Goal: Transaction & Acquisition: Purchase product/service

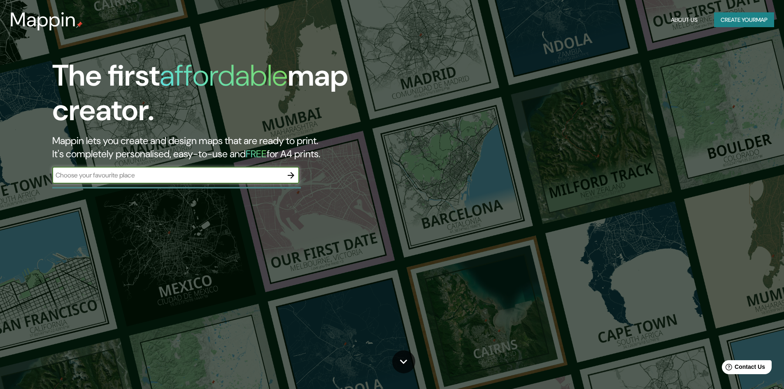
click at [190, 172] on input "text" at bounding box center [167, 174] width 231 height 9
type input "av chinchon 875 san isidro, [GEOGRAPHIC_DATA], [GEOGRAPHIC_DATA]"
click at [296, 175] on icon "button" at bounding box center [291, 175] width 10 height 10
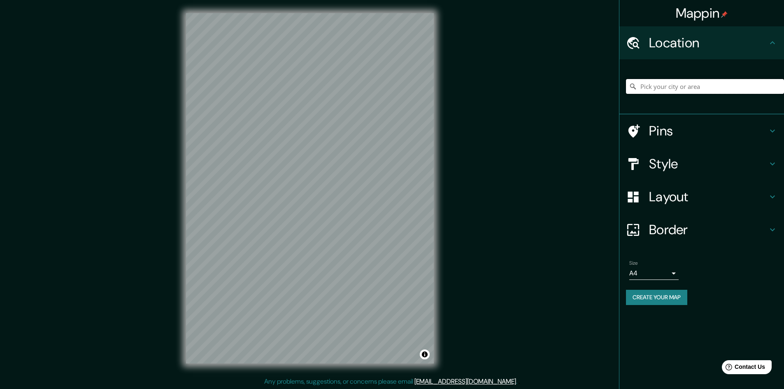
click at [699, 81] on input "Pick your city or area" at bounding box center [705, 86] width 158 height 15
click at [724, 42] on h4 "Location" at bounding box center [708, 43] width 119 height 16
click at [703, 93] on input "Pick your city or area" at bounding box center [705, 86] width 158 height 15
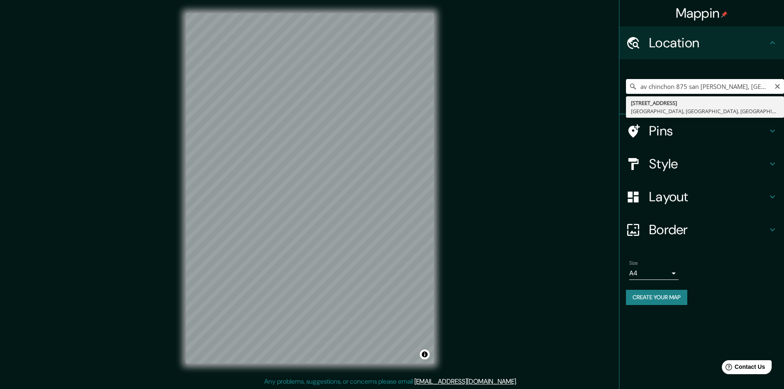
type input "[STREET_ADDRESS]"
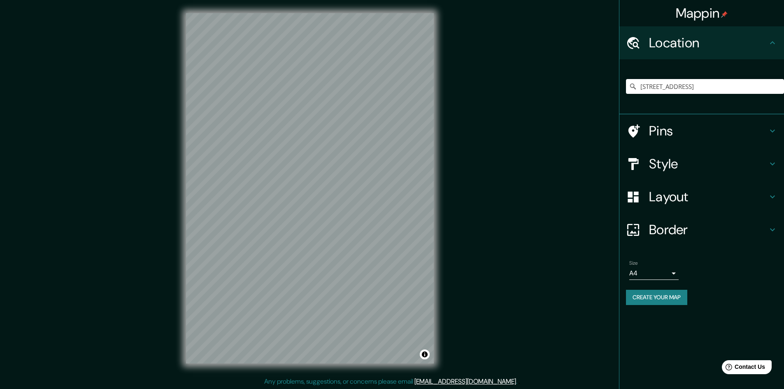
click at [693, 137] on h4 "Pins" at bounding box center [708, 131] width 119 height 16
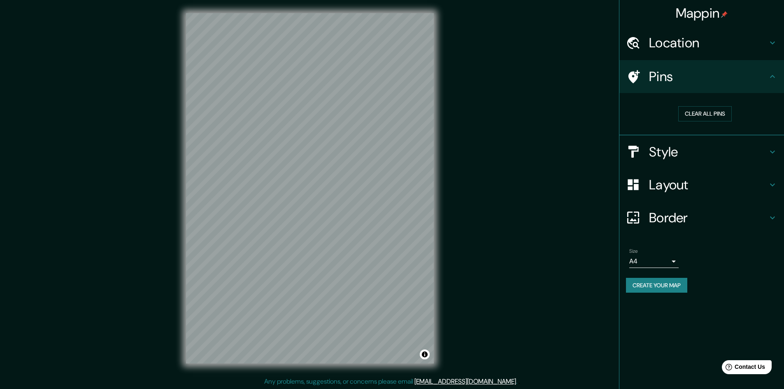
click at [697, 153] on h4 "Style" at bounding box center [708, 152] width 119 height 16
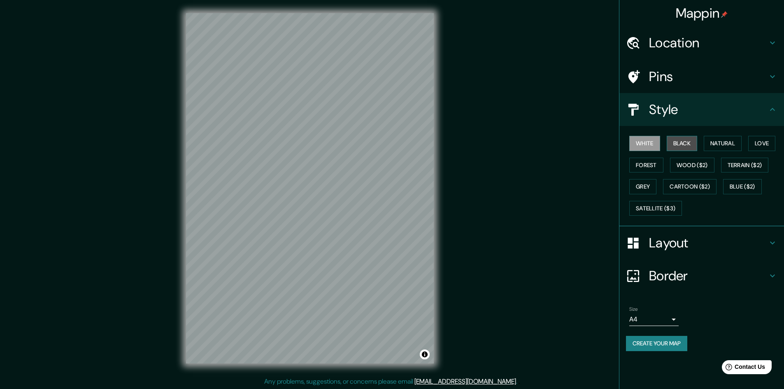
click at [685, 143] on button "Black" at bounding box center [682, 143] width 31 height 15
click at [713, 142] on button "Natural" at bounding box center [723, 143] width 38 height 15
click at [756, 145] on button "Love" at bounding box center [761, 143] width 27 height 15
drag, startPoint x: 650, startPoint y: 162, endPoint x: 669, endPoint y: 166, distance: 19.3
click at [650, 163] on button "Forest" at bounding box center [646, 165] width 34 height 15
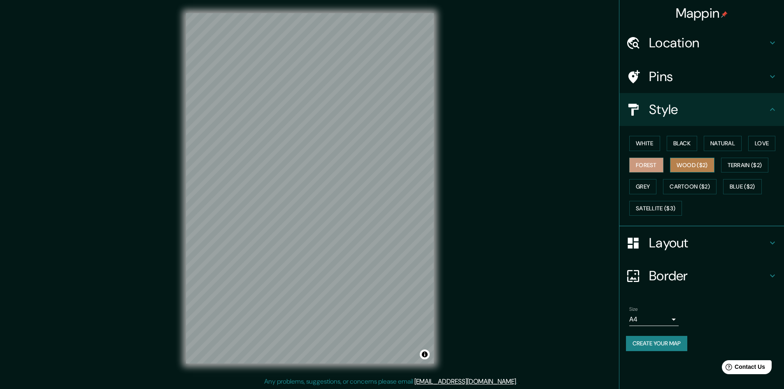
click at [698, 169] on button "Wood ($2)" at bounding box center [692, 165] width 44 height 15
click at [755, 166] on button "Terrain ($2)" at bounding box center [745, 165] width 48 height 15
click at [652, 182] on button "Grey" at bounding box center [642, 186] width 27 height 15
click at [690, 186] on button "Cartoon ($2)" at bounding box center [690, 186] width 54 height 15
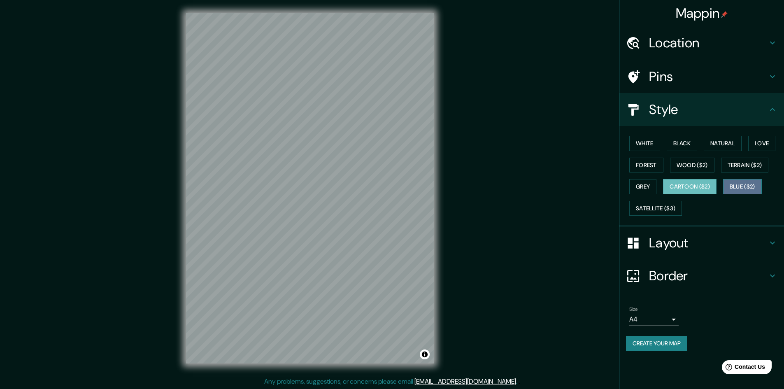
click at [746, 191] on button "Blue ($2)" at bounding box center [742, 186] width 39 height 15
click at [671, 204] on button "Satellite ($3)" at bounding box center [655, 208] width 53 height 15
click at [688, 188] on button "Cartoon ($2)" at bounding box center [690, 186] width 54 height 15
click at [646, 143] on button "White" at bounding box center [644, 143] width 31 height 15
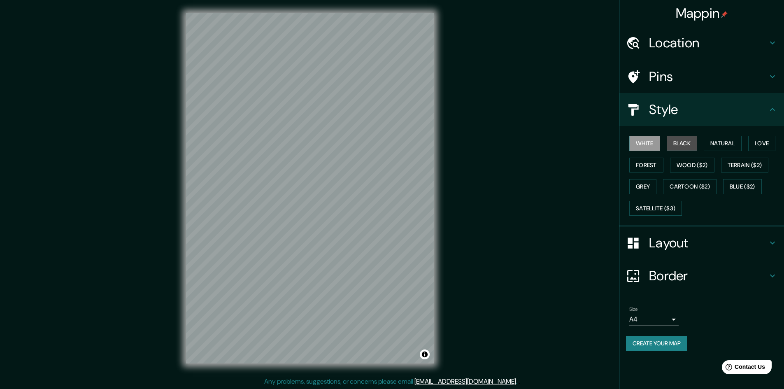
click at [685, 140] on button "Black" at bounding box center [682, 143] width 31 height 15
click at [713, 143] on button "Natural" at bounding box center [723, 143] width 38 height 15
click at [693, 157] on div "White Black Natural Love Forest Wood ($2) Terrain ($2) Grey Cartoon ($2) Blue (…" at bounding box center [705, 176] width 158 height 86
click at [695, 170] on button "Wood ($2)" at bounding box center [692, 165] width 44 height 15
click at [690, 187] on button "Cartoon ($2)" at bounding box center [690, 186] width 54 height 15
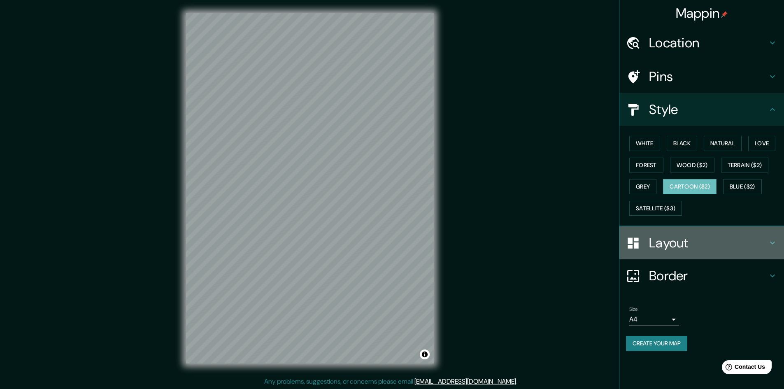
click at [683, 252] on div "Layout" at bounding box center [702, 242] width 165 height 33
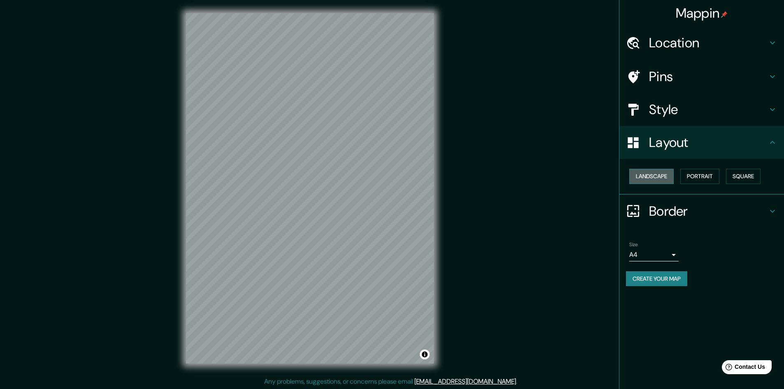
click at [658, 175] on button "Landscape" at bounding box center [651, 176] width 44 height 15
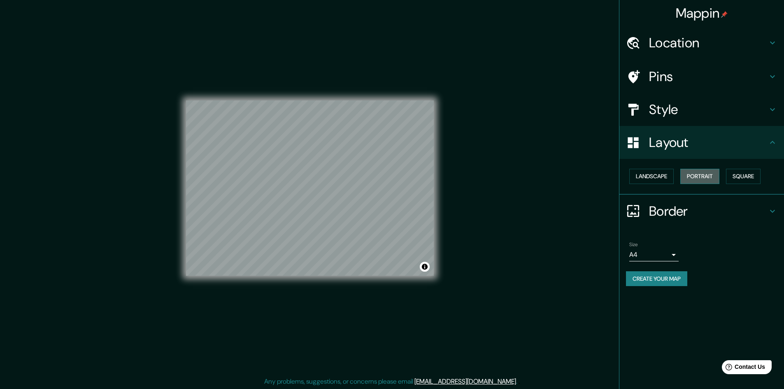
click at [701, 170] on button "Portrait" at bounding box center [700, 176] width 39 height 15
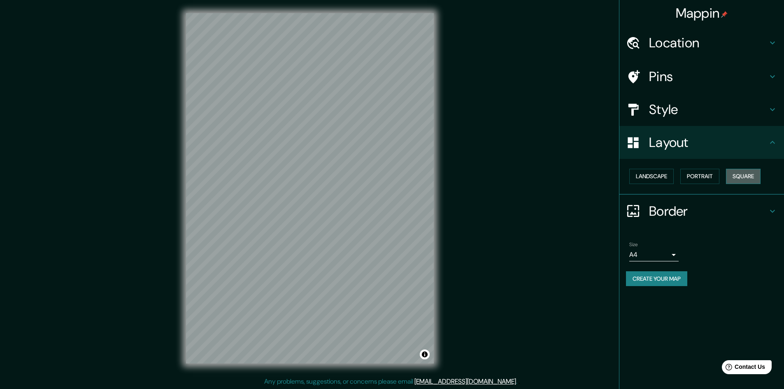
click at [737, 179] on button "Square" at bounding box center [743, 176] width 35 height 15
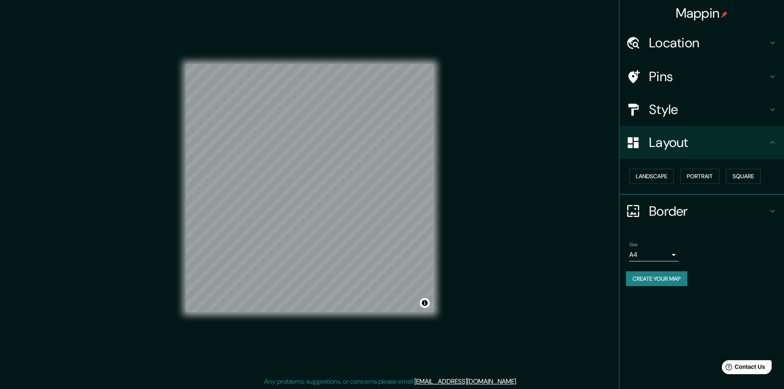
click at [668, 214] on h4 "Border" at bounding box center [708, 211] width 119 height 16
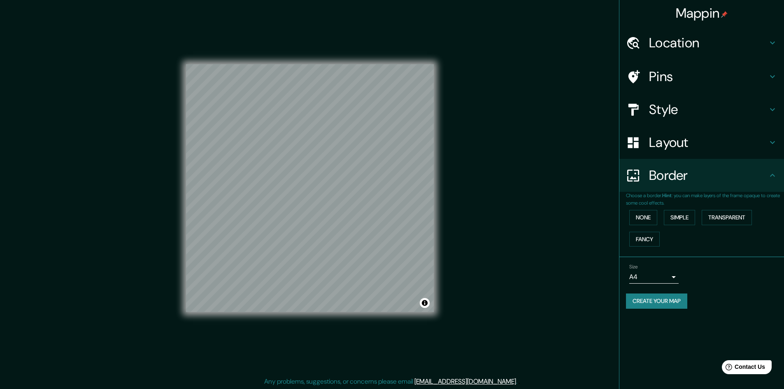
click at [630, 207] on div "None Simple Transparent Fancy" at bounding box center [705, 228] width 158 height 43
click at [634, 214] on button "None" at bounding box center [643, 217] width 28 height 15
click at [639, 214] on button "None" at bounding box center [643, 217] width 28 height 15
click at [678, 223] on button "Simple" at bounding box center [679, 217] width 31 height 15
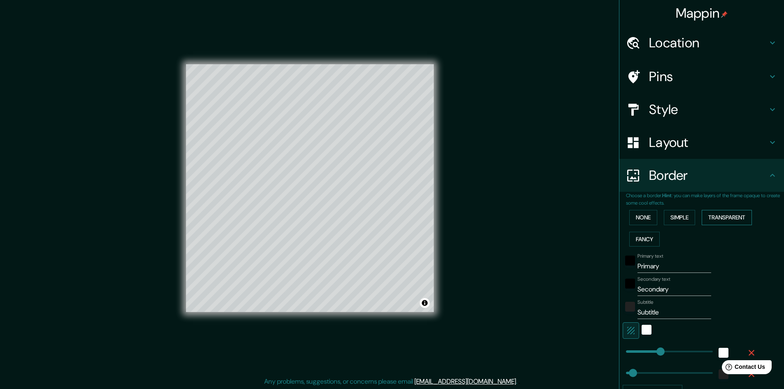
click at [720, 219] on button "Transparent" at bounding box center [727, 217] width 50 height 15
click at [639, 240] on button "Fancy" at bounding box center [644, 239] width 30 height 15
click at [681, 219] on button "Simple" at bounding box center [679, 217] width 31 height 15
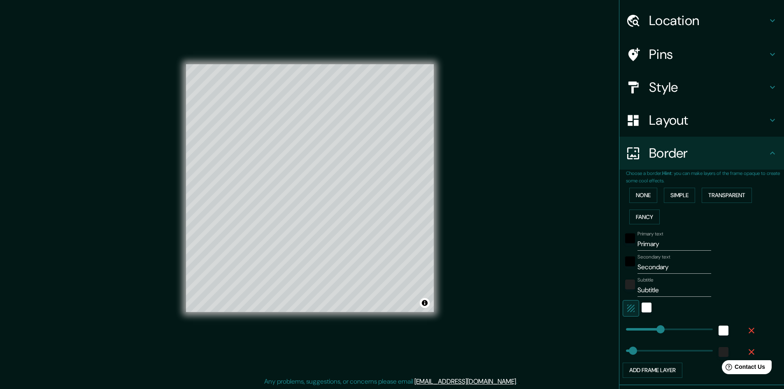
scroll to position [41, 0]
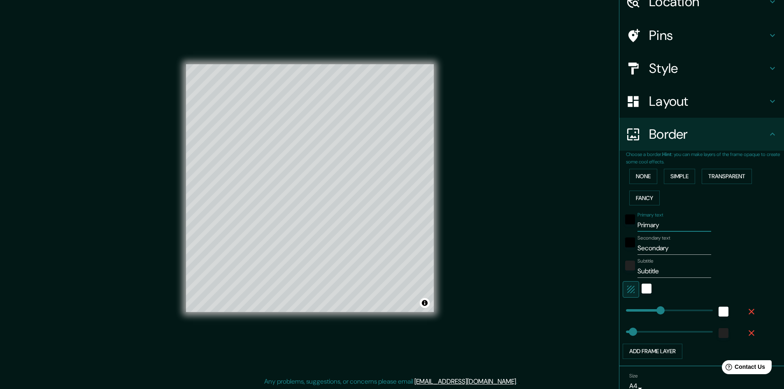
drag, startPoint x: 668, startPoint y: 226, endPoint x: 620, endPoint y: 229, distance: 47.9
click at [625, 225] on div "Primary text Primary" at bounding box center [690, 222] width 135 height 20
type input "s"
type input "241"
type input "48"
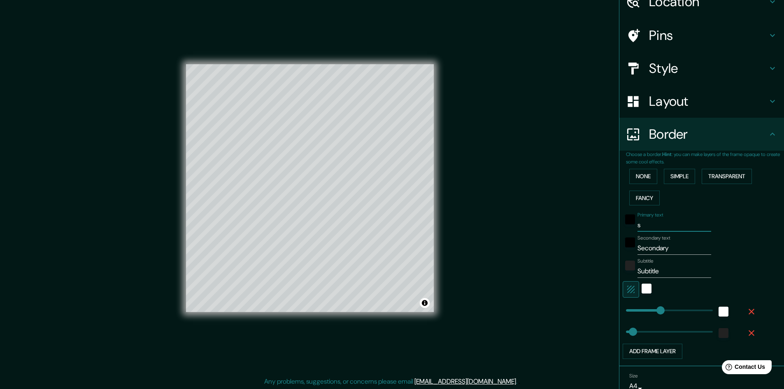
type input "su"
type input "241"
type input "48"
type input "sui"
type input "241"
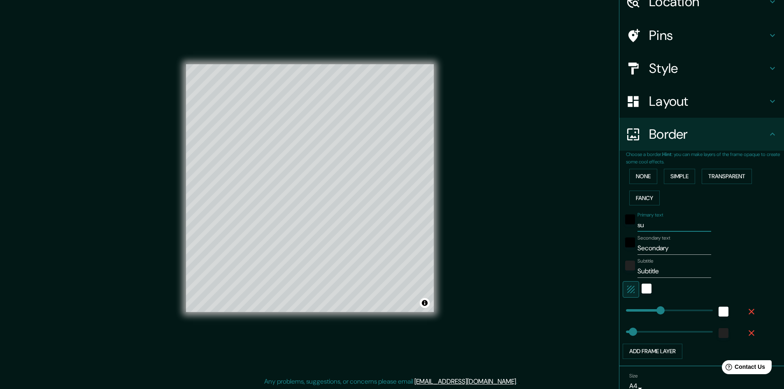
type input "48"
type input "suia"
type input "241"
type input "48"
type input "sui"
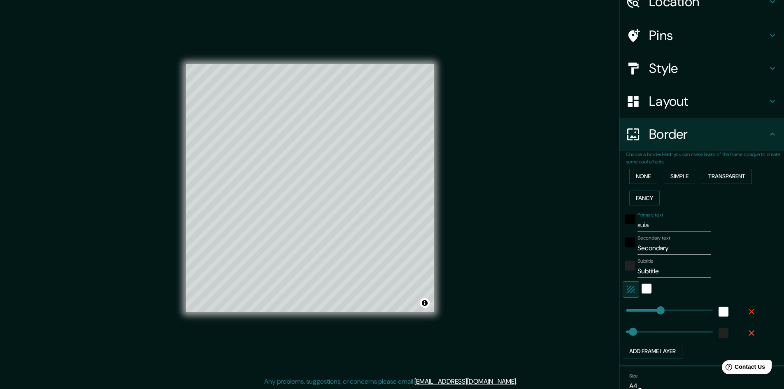
type input "241"
type input "48"
type input "suiz"
type input "241"
type input "48"
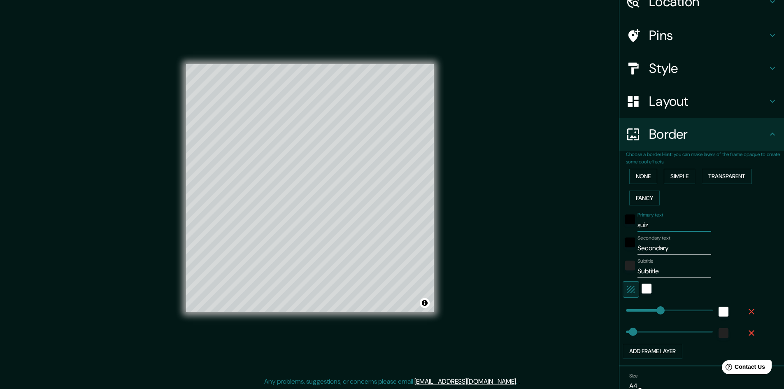
type input "[GEOGRAPHIC_DATA]"
type input "241"
type input "48"
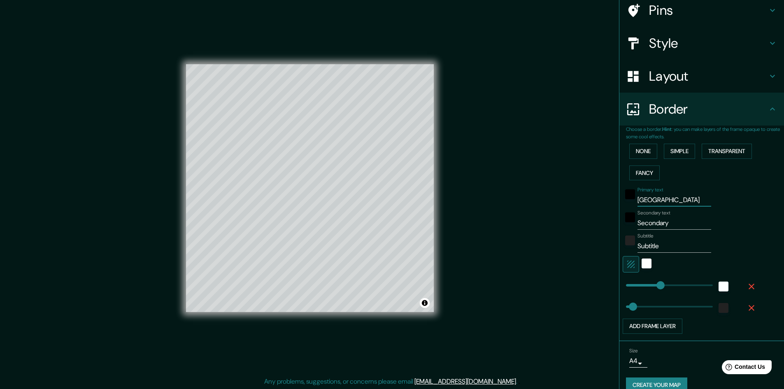
scroll to position [79, 0]
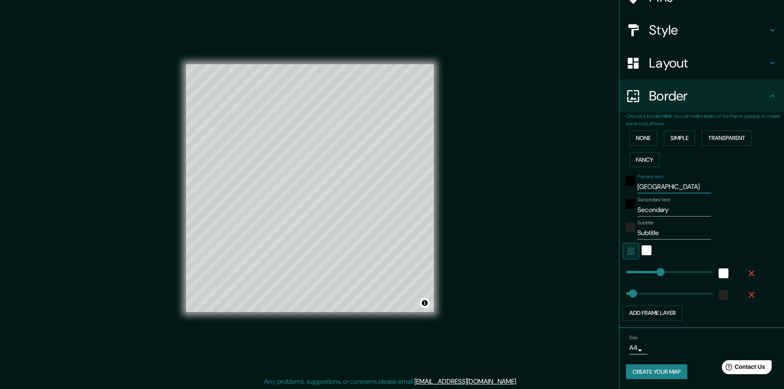
type input "241"
type input "[GEOGRAPHIC_DATA]"
type input "602"
drag, startPoint x: 653, startPoint y: 272, endPoint x: 660, endPoint y: 283, distance: 13.6
type input "48"
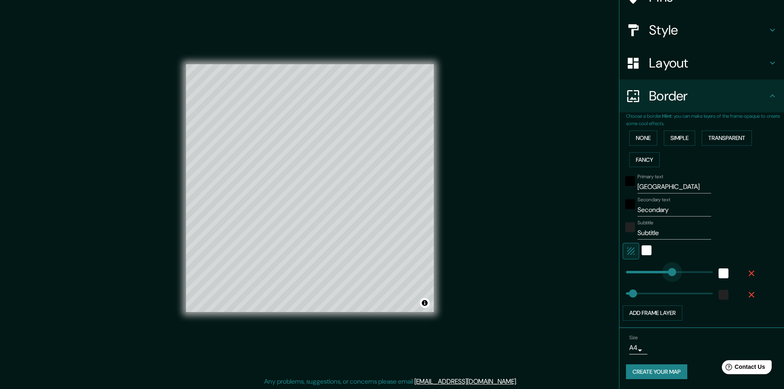
type input "0"
drag, startPoint x: 666, startPoint y: 262, endPoint x: 529, endPoint y: 260, distance: 137.1
type input "0"
drag, startPoint x: 620, startPoint y: 292, endPoint x: 544, endPoint y: 291, distance: 75.8
click at [747, 270] on icon "button" at bounding box center [752, 273] width 10 height 10
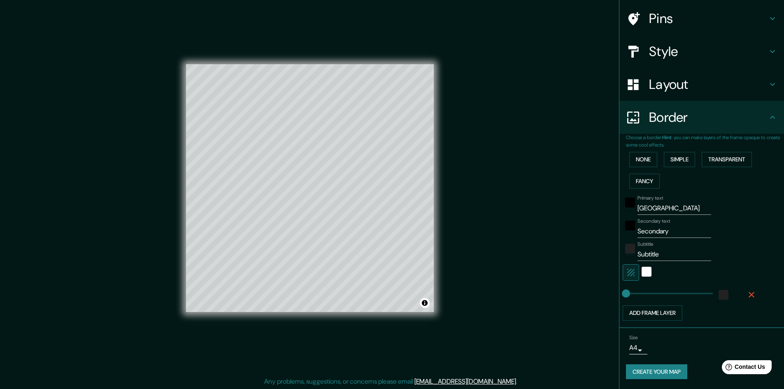
click at [749, 296] on icon "button" at bounding box center [752, 295] width 10 height 10
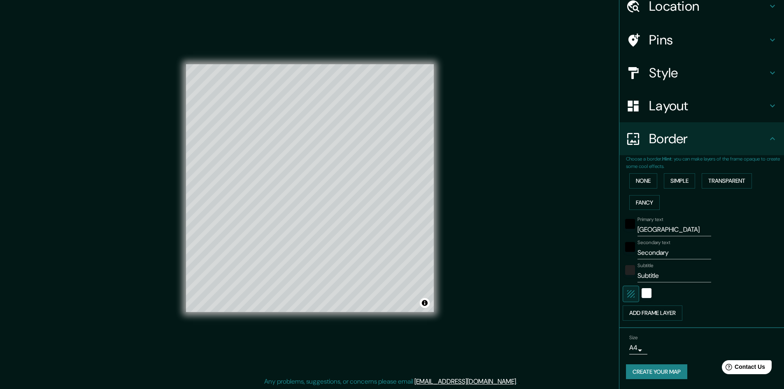
scroll to position [37, 0]
click at [626, 249] on div "black" at bounding box center [630, 247] width 10 height 10
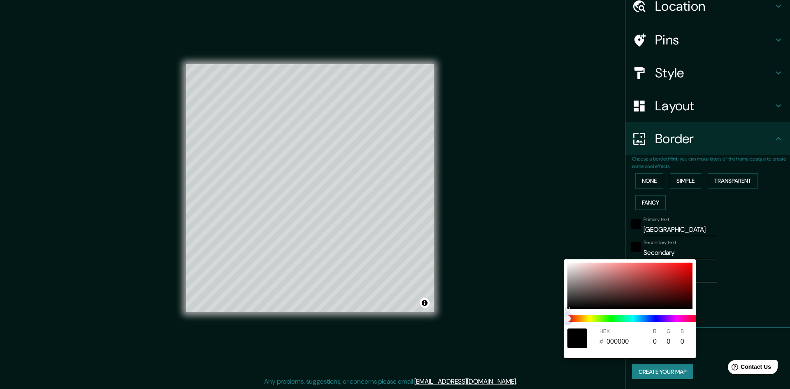
click at [610, 317] on span at bounding box center [634, 318] width 132 height 7
click at [604, 320] on span at bounding box center [634, 318] width 132 height 7
click at [613, 319] on span at bounding box center [634, 318] width 132 height 7
drag, startPoint x: 566, startPoint y: 313, endPoint x: 587, endPoint y: 317, distance: 21.3
click at [604, 317] on span at bounding box center [634, 318] width 132 height 7
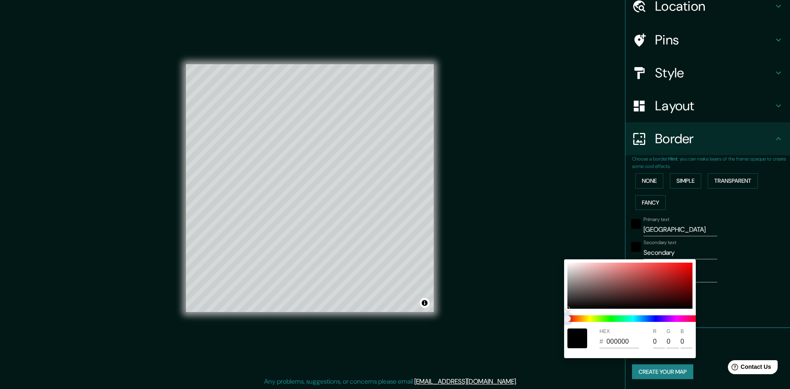
drag, startPoint x: 568, startPoint y: 317, endPoint x: 580, endPoint y: 343, distance: 29.1
click at [601, 336] on div "HEX # 000000 R 0 G 0 B 0" at bounding box center [630, 308] width 132 height 99
click at [580, 343] on div at bounding box center [578, 339] width 20 height 20
drag, startPoint x: 580, startPoint y: 343, endPoint x: 630, endPoint y: 346, distance: 49.9
click at [587, 344] on div at bounding box center [578, 339] width 20 height 20
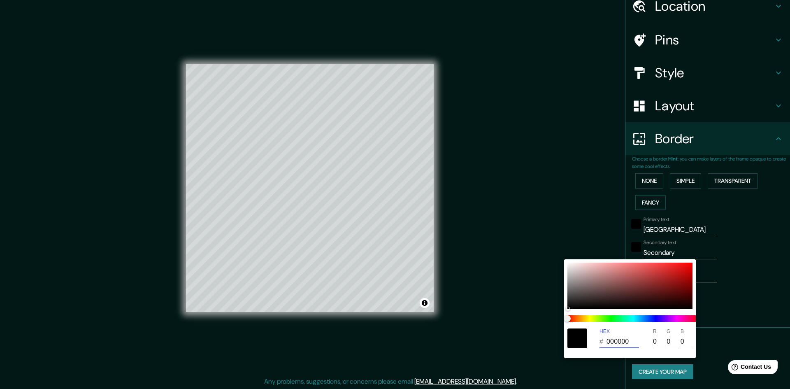
drag, startPoint x: 624, startPoint y: 343, endPoint x: 606, endPoint y: 337, distance: 18.7
click at [606, 337] on div "# 000000" at bounding box center [620, 341] width 40 height 13
type input "000000"
click at [761, 243] on div at bounding box center [395, 194] width 790 height 389
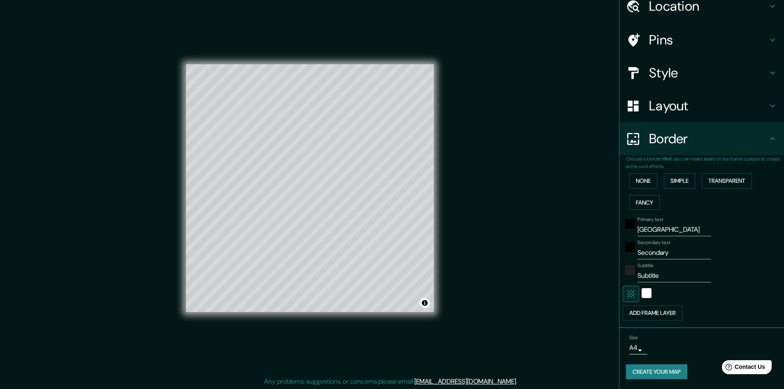
click at [665, 228] on input "[GEOGRAPHIC_DATA]" at bounding box center [675, 229] width 74 height 13
drag, startPoint x: 618, startPoint y: 221, endPoint x: 623, endPoint y: 223, distance: 5.4
click at [623, 221] on div at bounding box center [630, 227] width 15 height 20
click at [625, 223] on div "black" at bounding box center [630, 224] width 10 height 10
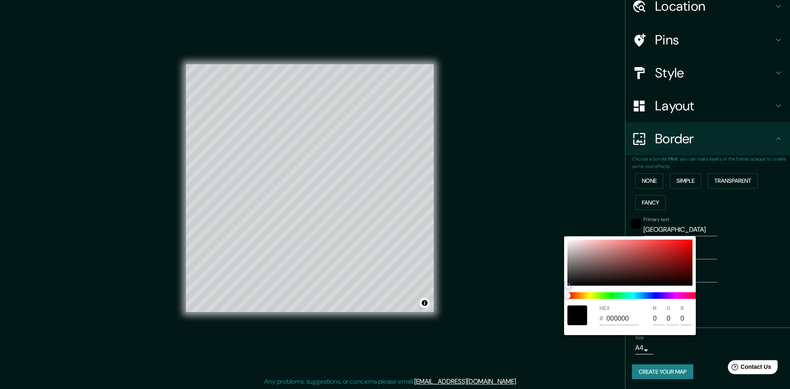
type input "352323"
type input "53"
type input "35"
click at [610, 276] on div at bounding box center [630, 263] width 125 height 46
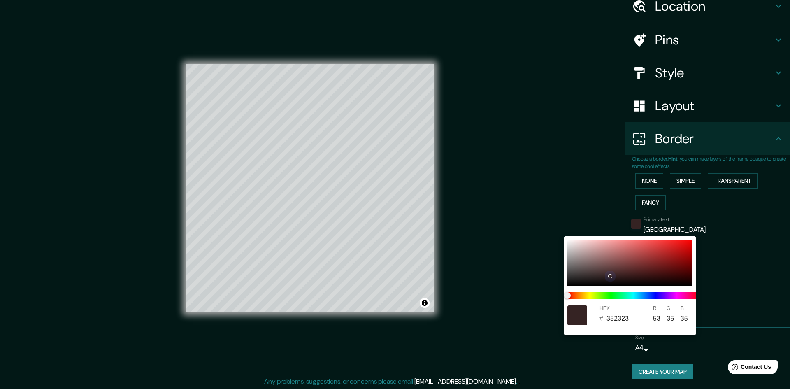
type input "501818"
type input "80"
type input "24"
drag, startPoint x: 653, startPoint y: 272, endPoint x: 662, endPoint y: 267, distance: 10.0
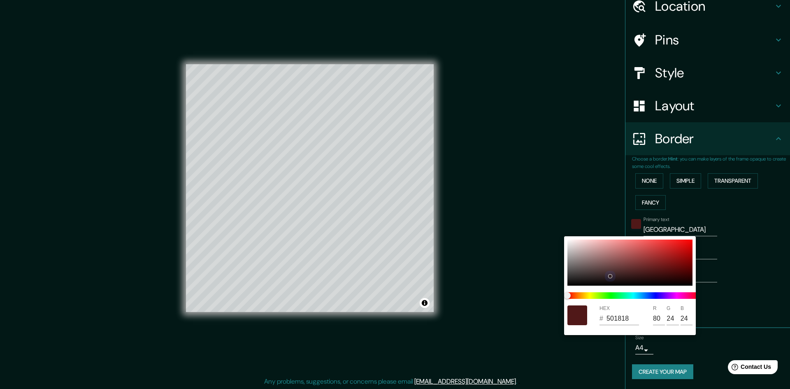
click at [657, 270] on div at bounding box center [630, 263] width 125 height 46
type input "551818"
type input "85"
type input "24"
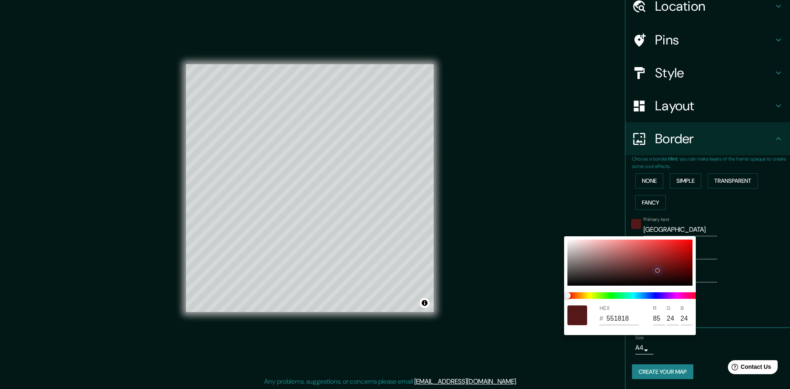
type input "E11E1E"
type input "225"
type input "30"
type input "E31D1D"
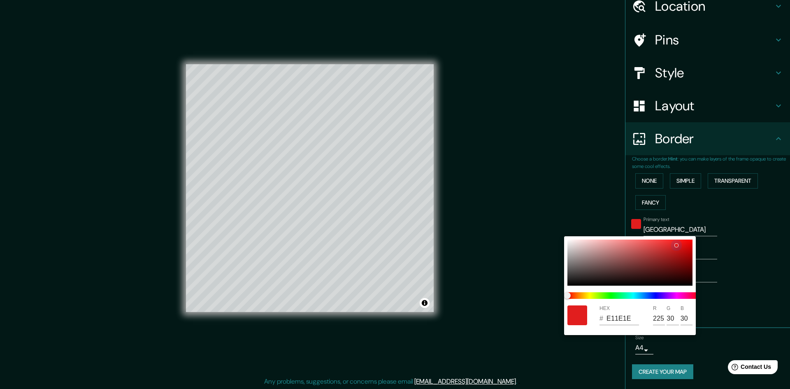
type input "227"
type input "29"
type input "ED1D1D"
type input "237"
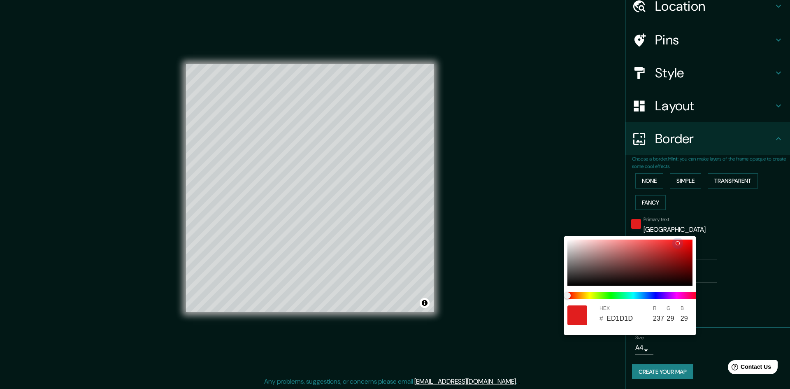
type input "F61B1B"
type input "246"
type input "27"
type input "F81818"
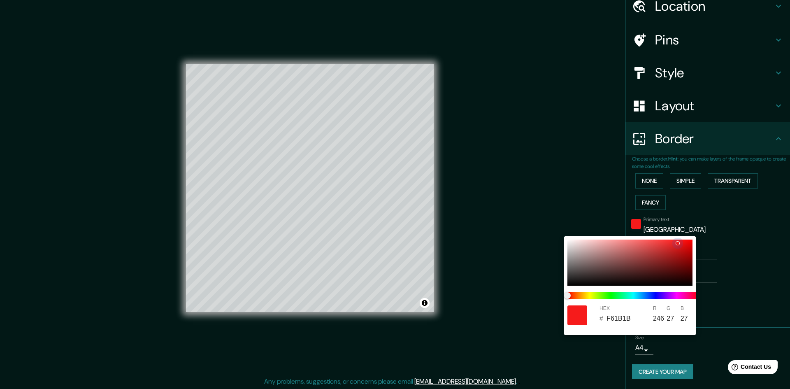
type input "248"
type input "24"
type input "F81616"
type input "22"
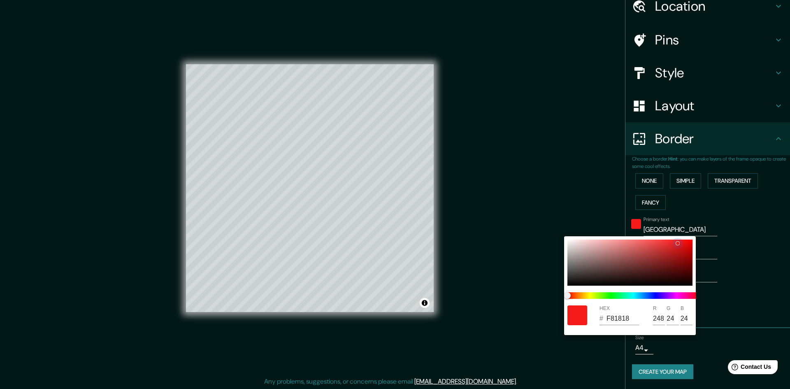
type input "22"
type input "F81414"
type input "20"
type input "FA1111"
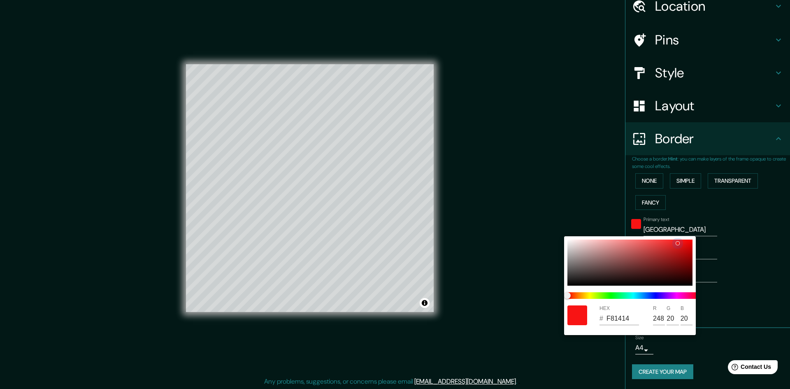
type input "250"
type input "17"
type input "FA0E0E"
type input "14"
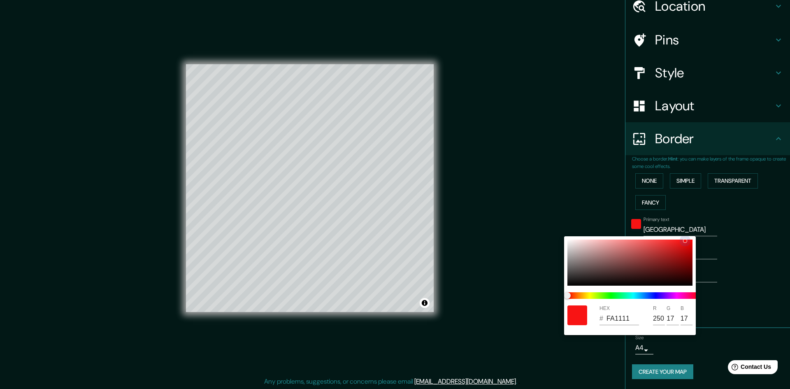
type input "14"
type input "FA0C0C"
type input "12"
type input "F40A0A"
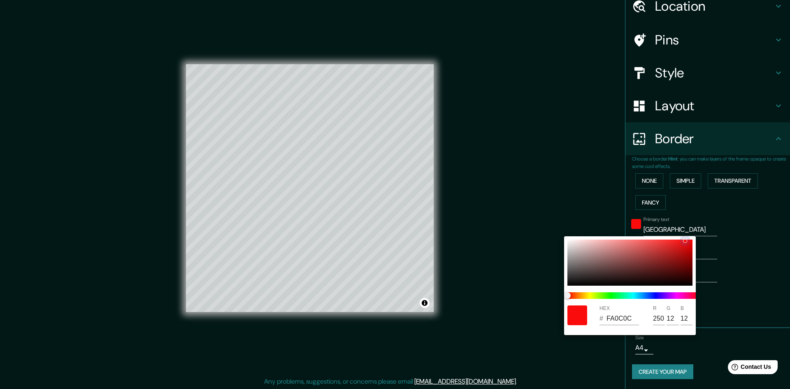
type input "244"
type input "10"
type input "D60606"
type input "214"
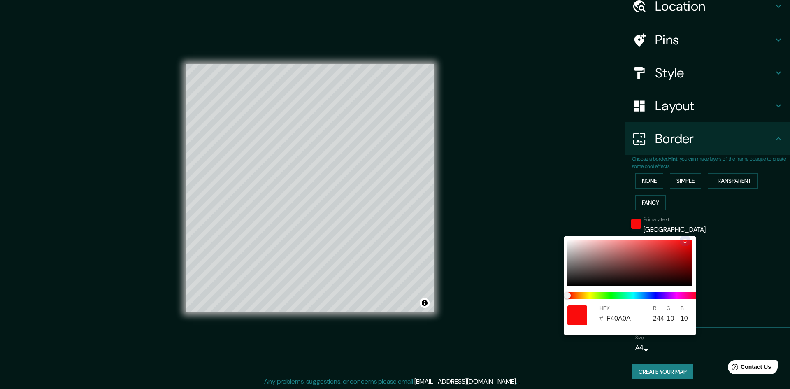
type input "6"
type input "C30404"
type input "195"
type input "4"
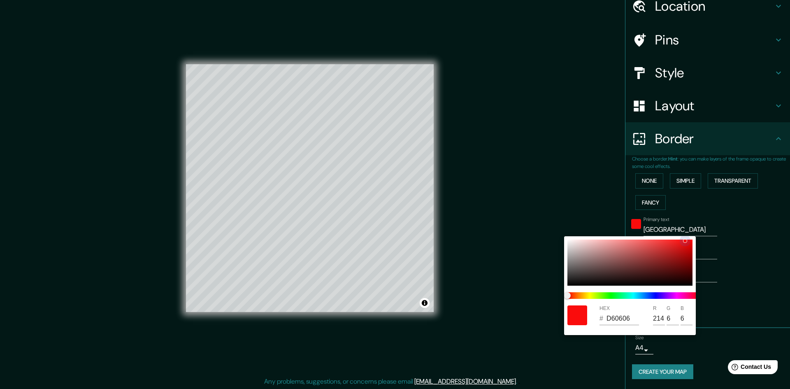
type input "4"
type input "B10404"
type input "177"
type input "9F0303"
type input "159"
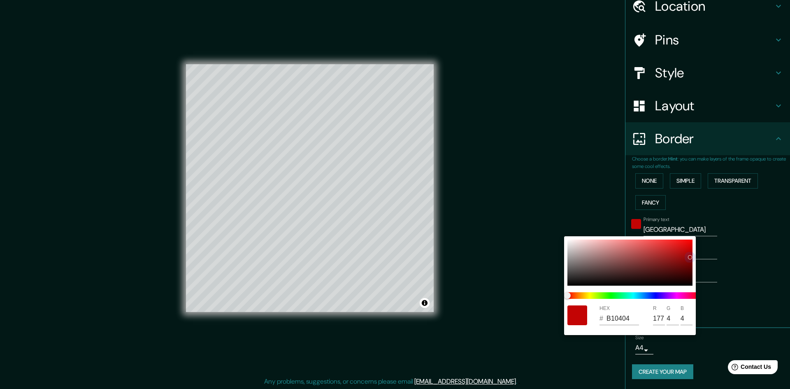
type input "3"
type input "8A0404"
type input "138"
type input "4"
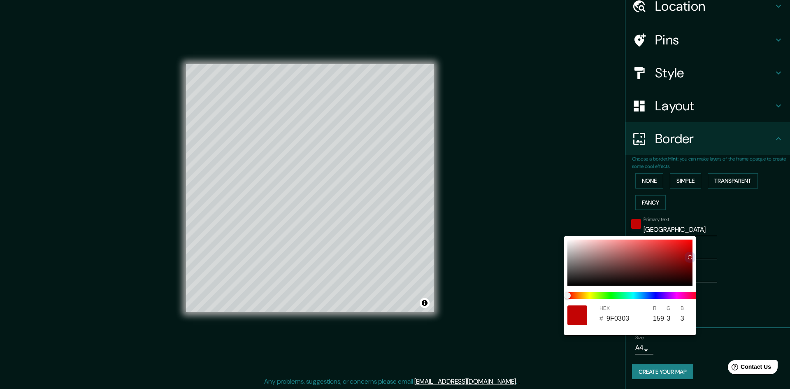
type input "4"
type input "770606"
type input "119"
type input "6"
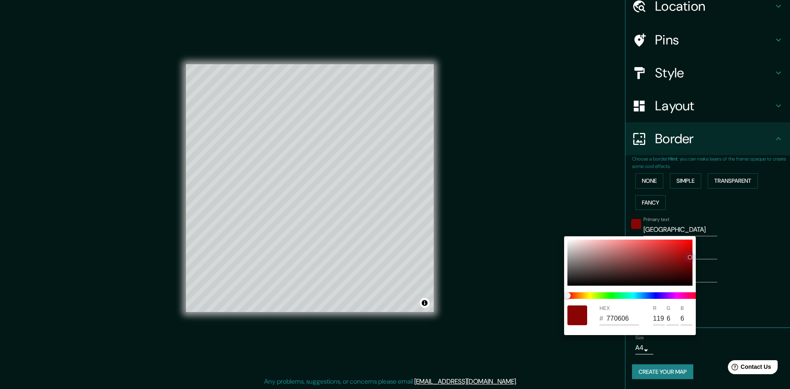
type input "6A0707"
type input "106"
type input "7"
type input "630707"
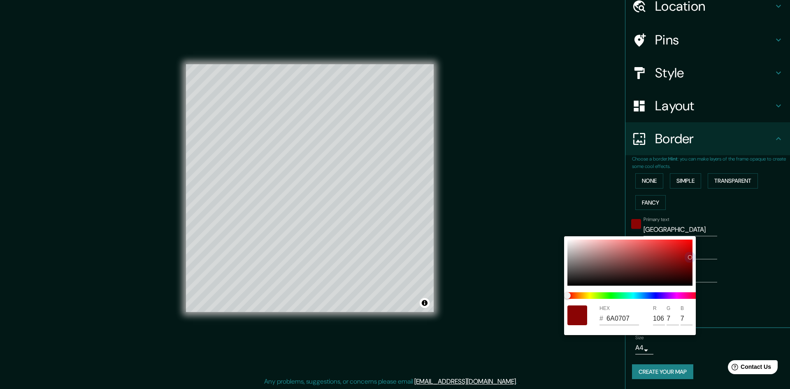
type input "99"
type input "5A0202"
type input "90"
type input "2"
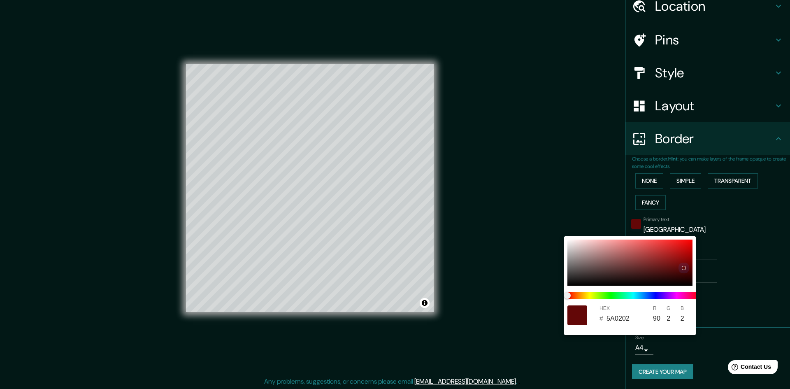
type input "570202"
type input "87"
drag, startPoint x: 668, startPoint y: 259, endPoint x: 690, endPoint y: 270, distance: 24.1
click at [690, 270] on div at bounding box center [630, 263] width 125 height 46
type input "025728"
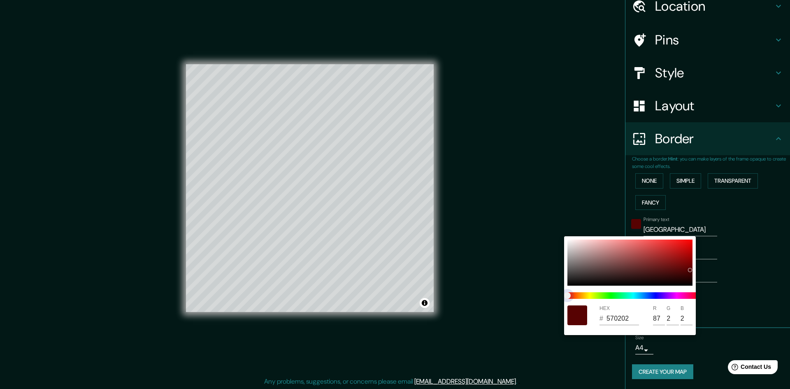
type input "2"
type input "87"
type input "40"
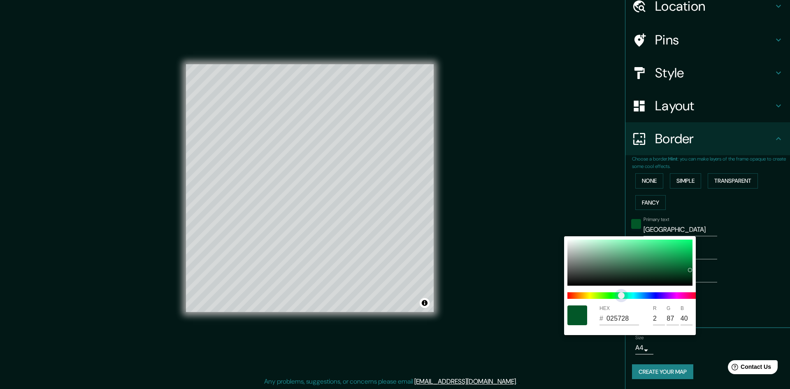
click at [622, 292] on span at bounding box center [634, 295] width 132 height 7
click at [622, 312] on input "025728" at bounding box center [623, 318] width 33 height 13
click at [624, 312] on div "HEX # 025728" at bounding box center [620, 315] width 41 height 20
click at [625, 311] on div "HEX # 025728" at bounding box center [620, 315] width 41 height 20
drag, startPoint x: 628, startPoint y: 317, endPoint x: 604, endPoint y: 317, distance: 24.3
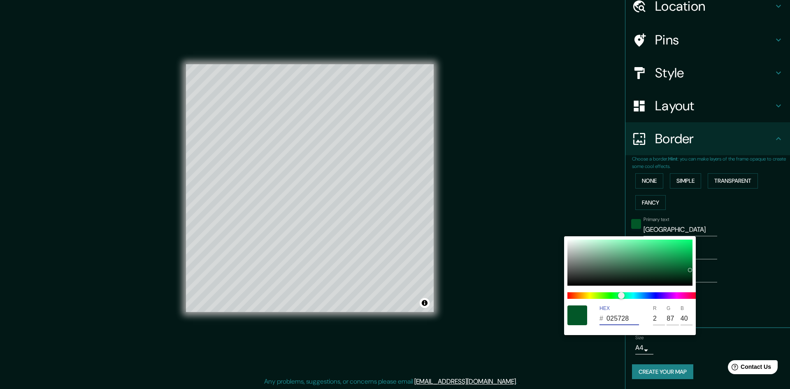
click at [604, 316] on div "# 025728" at bounding box center [620, 318] width 40 height 13
click at [739, 258] on div at bounding box center [395, 194] width 790 height 389
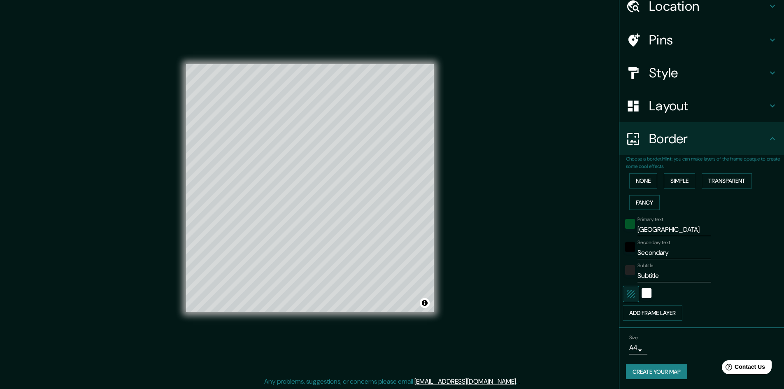
click at [639, 253] on input "Secondary" at bounding box center [675, 252] width 74 height 13
click at [655, 229] on input "[GEOGRAPHIC_DATA]" at bounding box center [675, 229] width 74 height 13
drag, startPoint x: 670, startPoint y: 229, endPoint x: 624, endPoint y: 217, distance: 48.0
click at [624, 217] on div "Primary text [GEOGRAPHIC_DATA]" at bounding box center [690, 227] width 135 height 20
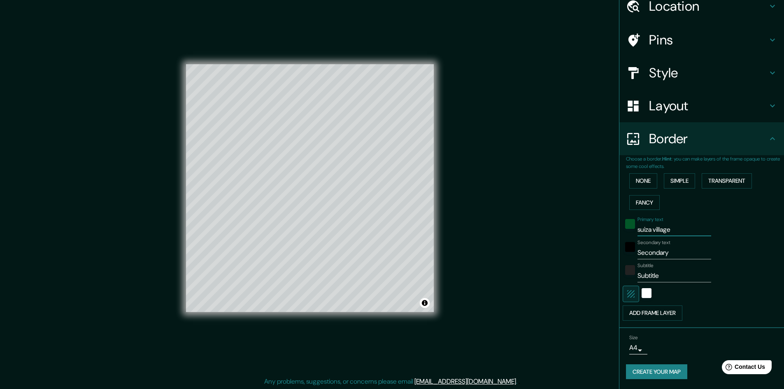
type input "suiza village"
click at [653, 252] on input "Secondary" at bounding box center [675, 252] width 74 height 13
paste input "suiza village"
type input "suiza village"
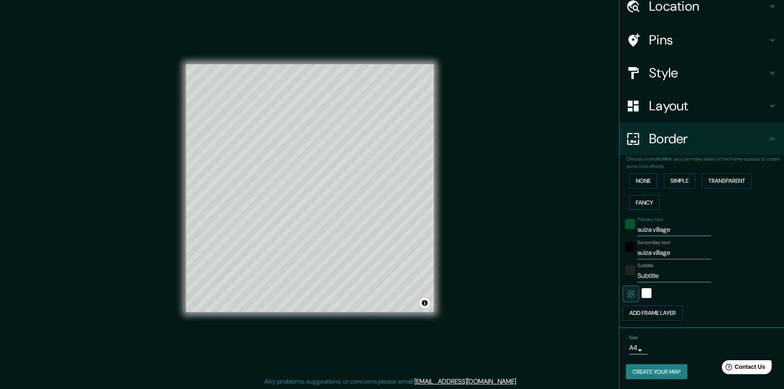
click at [657, 233] on input "suiza village" at bounding box center [675, 229] width 74 height 13
click at [667, 220] on div "Primary text [GEOGRAPHIC_DATA]" at bounding box center [675, 227] width 74 height 20
drag, startPoint x: 655, startPoint y: 272, endPoint x: 625, endPoint y: 262, distance: 31.6
click at [626, 262] on div "Primary text suiza village Secondary text suiza village Subtitle Subtitle Add f…" at bounding box center [692, 266] width 132 height 107
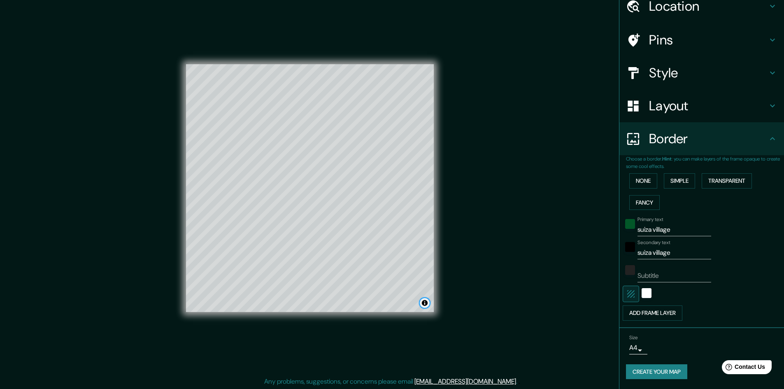
click at [423, 302] on button "Toggle attribution" at bounding box center [425, 303] width 10 height 10
drag, startPoint x: 423, startPoint y: 302, endPoint x: 427, endPoint y: 300, distance: 4.8
click at [423, 302] on button "Toggle attribution" at bounding box center [425, 303] width 10 height 10
click at [674, 231] on input "suiza village" at bounding box center [675, 229] width 74 height 13
drag, startPoint x: 676, startPoint y: 230, endPoint x: 625, endPoint y: 216, distance: 53.3
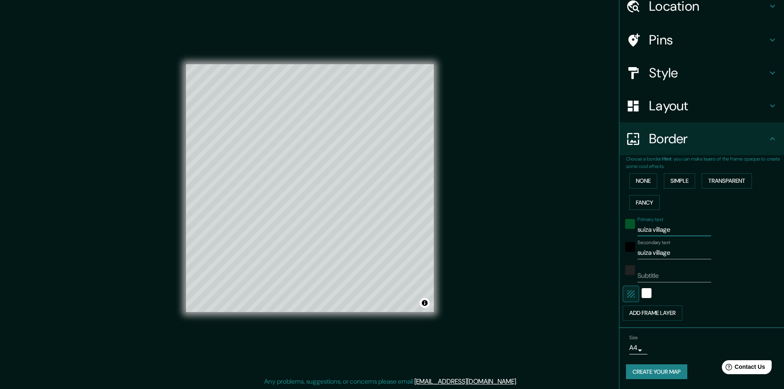
click at [626, 216] on div "Primary text suiza village Secondary text suiza village Subtitle Add frame layer" at bounding box center [692, 266] width 132 height 107
type input "c"
click at [642, 294] on div "white" at bounding box center [647, 293] width 10 height 10
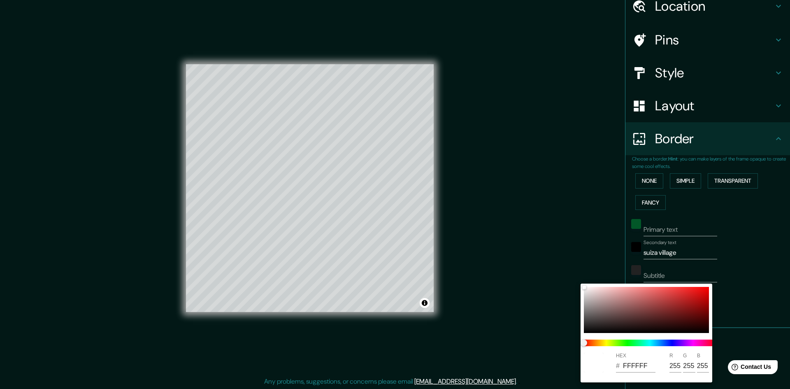
drag, startPoint x: 766, startPoint y: 259, endPoint x: 740, endPoint y: 251, distance: 27.3
click at [765, 256] on div at bounding box center [395, 194] width 790 height 389
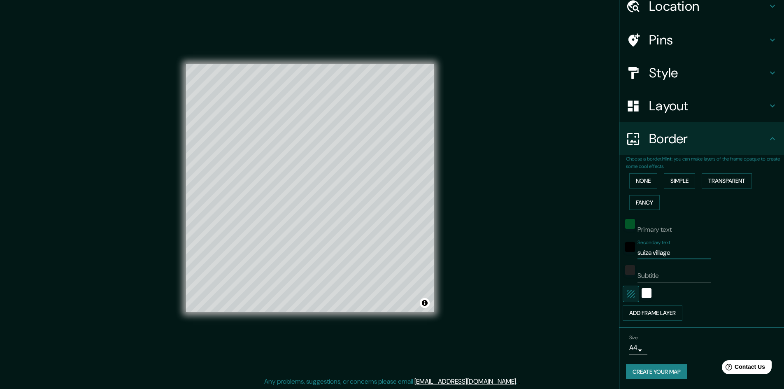
drag, startPoint x: 672, startPoint y: 255, endPoint x: 599, endPoint y: 248, distance: 73.6
click at [601, 247] on div "Mappin Location [STREET_ADDRESS] Pins Style Layout Border Choose a border. Hint…" at bounding box center [392, 195] width 784 height 390
click at [719, 242] on div "Secondary text" at bounding box center [690, 250] width 135 height 20
drag, startPoint x: 743, startPoint y: 277, endPoint x: 739, endPoint y: 281, distance: 5.6
click at [743, 277] on div "Subtitle" at bounding box center [690, 273] width 135 height 20
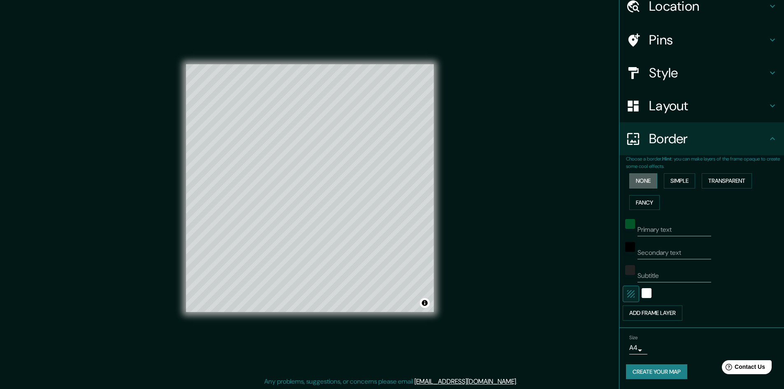
click at [640, 175] on button "None" at bounding box center [643, 180] width 28 height 15
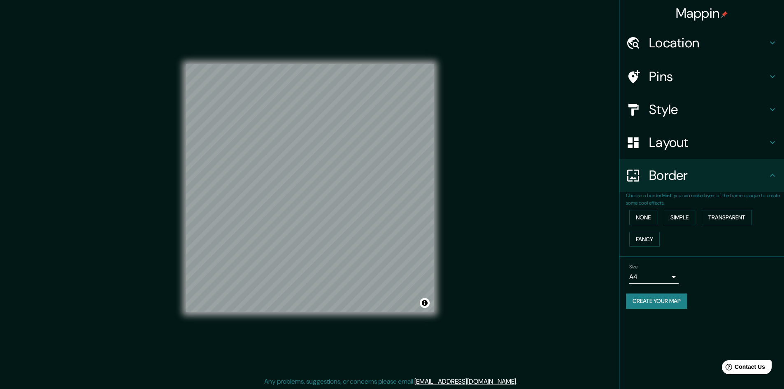
click at [657, 155] on div "Layout" at bounding box center [702, 142] width 165 height 33
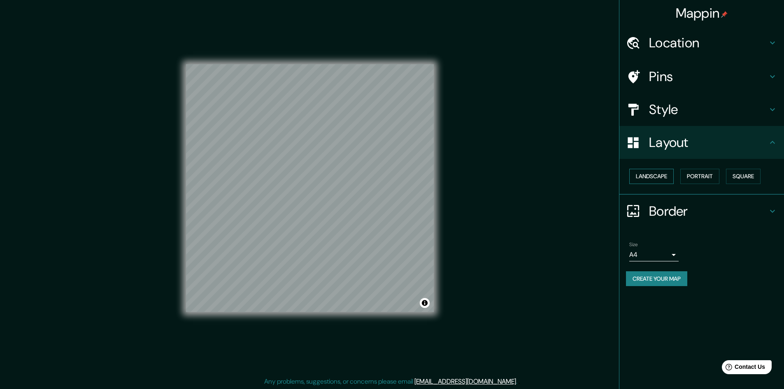
click at [649, 175] on button "Landscape" at bounding box center [651, 176] width 44 height 15
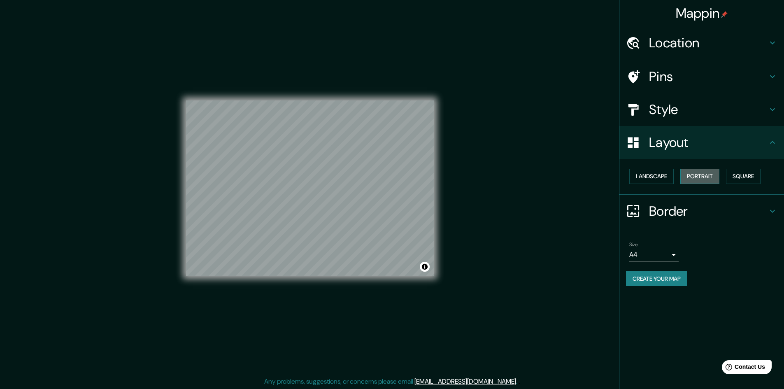
click at [696, 177] on button "Portrait" at bounding box center [700, 176] width 39 height 15
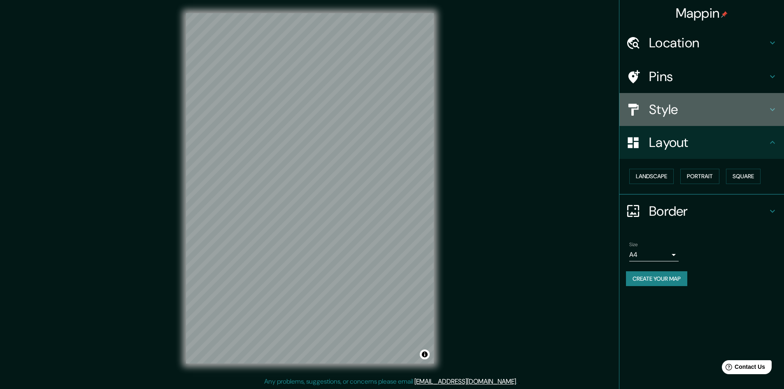
click at [668, 116] on h4 "Style" at bounding box center [708, 109] width 119 height 16
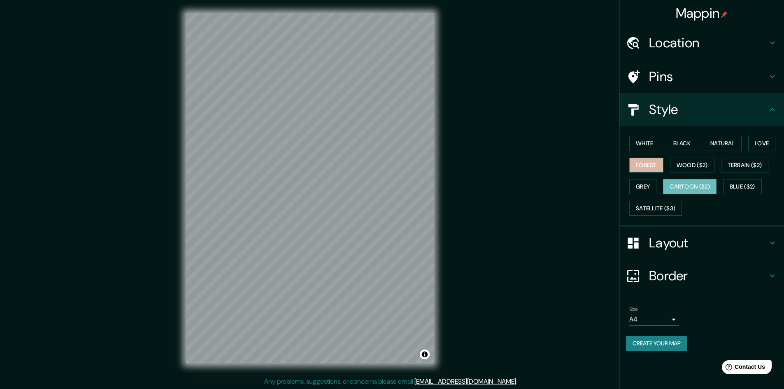
click at [643, 165] on button "Forest" at bounding box center [646, 165] width 34 height 15
drag, startPoint x: 649, startPoint y: 185, endPoint x: 666, endPoint y: 189, distance: 17.6
click at [649, 186] on button "Grey" at bounding box center [642, 186] width 27 height 15
drag, startPoint x: 696, startPoint y: 165, endPoint x: 709, endPoint y: 168, distance: 13.1
click at [697, 165] on button "Wood ($2)" at bounding box center [692, 165] width 44 height 15
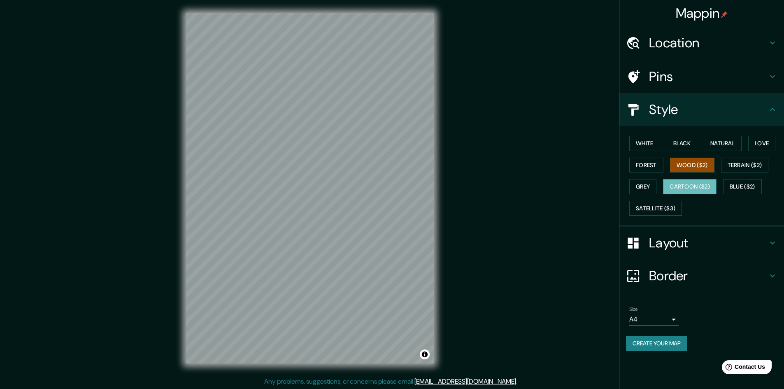
click at [695, 188] on button "Cartoon ($2)" at bounding box center [690, 186] width 54 height 15
click at [643, 189] on button "Grey" at bounding box center [642, 186] width 27 height 15
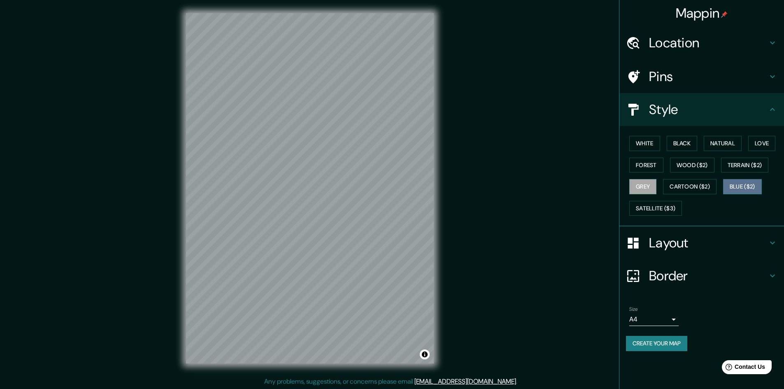
click at [740, 185] on button "Blue ($2)" at bounding box center [742, 186] width 39 height 15
click at [636, 185] on button "Grey" at bounding box center [642, 186] width 27 height 15
click at [660, 209] on button "Satellite ($3)" at bounding box center [655, 208] width 53 height 15
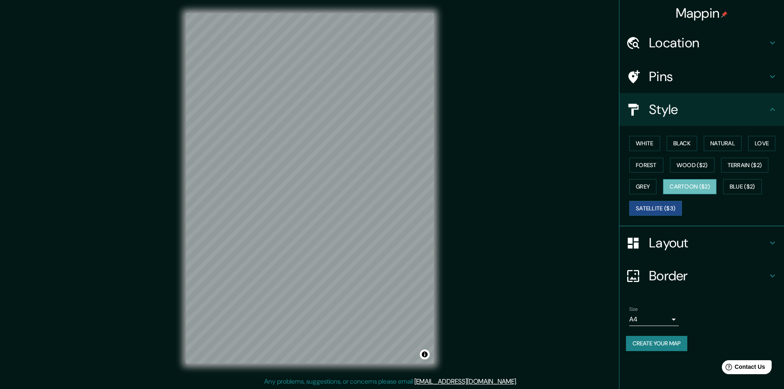
click at [709, 186] on button "Cartoon ($2)" at bounding box center [690, 186] width 54 height 15
click at [634, 176] on div "White Black Natural Love Forest Wood ($2) Terrain ($2) Grey Cartoon ($2) Blue (…" at bounding box center [705, 176] width 158 height 86
click at [649, 183] on button "Grey" at bounding box center [642, 186] width 27 height 15
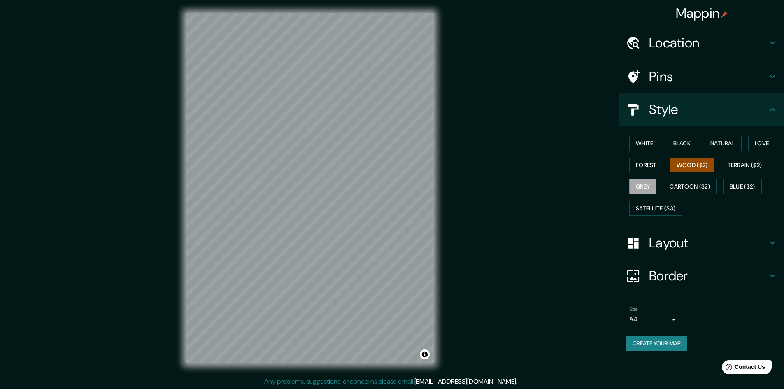
click at [700, 159] on button "Wood ($2)" at bounding box center [692, 165] width 44 height 15
click at [748, 169] on button "Terrain ($2)" at bounding box center [745, 165] width 48 height 15
click at [650, 162] on button "Forest" at bounding box center [646, 165] width 34 height 15
click at [652, 147] on button "White" at bounding box center [644, 143] width 31 height 15
click at [681, 147] on button "Black" at bounding box center [682, 143] width 31 height 15
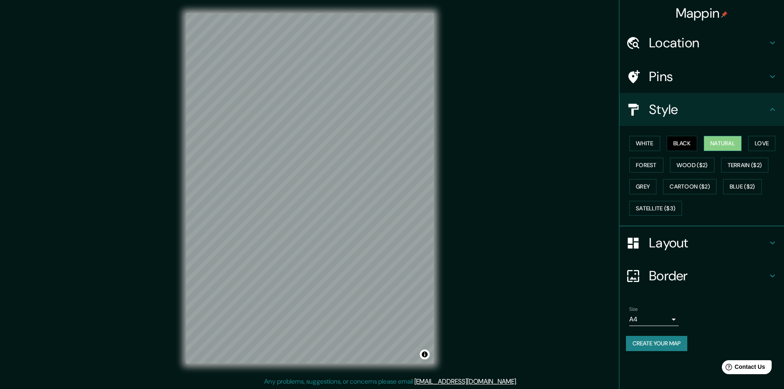
click at [722, 141] on button "Natural" at bounding box center [723, 143] width 38 height 15
drag, startPoint x: 682, startPoint y: 167, endPoint x: 709, endPoint y: 156, distance: 28.6
click at [683, 168] on button "Wood ($2)" at bounding box center [692, 165] width 44 height 15
click at [720, 145] on button "Natural" at bounding box center [723, 143] width 38 height 15
click at [694, 170] on button "Wood ($2)" at bounding box center [692, 165] width 44 height 15
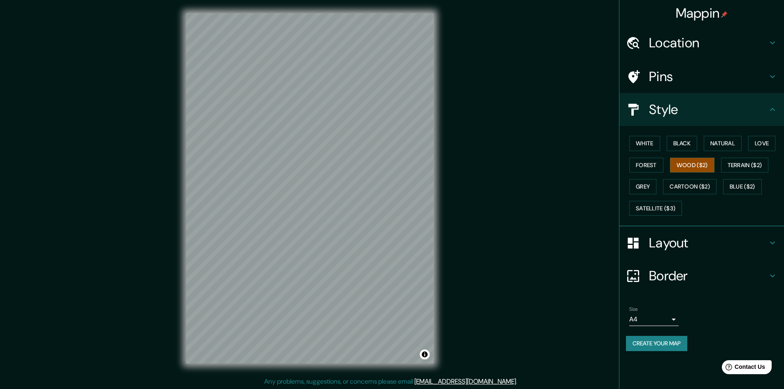
click at [671, 75] on h4 "Pins" at bounding box center [708, 76] width 119 height 16
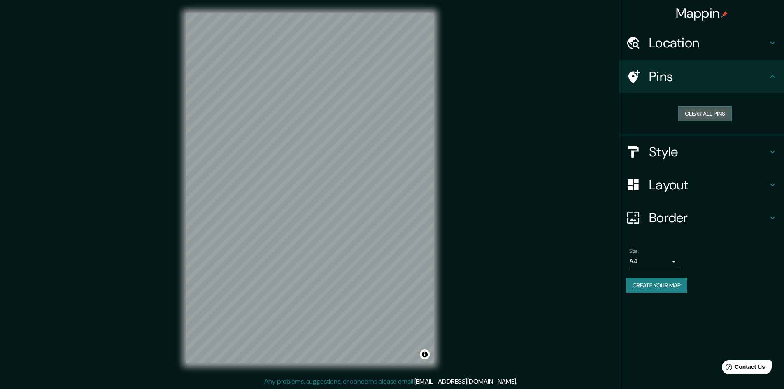
click at [699, 114] on button "Clear all pins" at bounding box center [705, 113] width 54 height 15
click at [709, 114] on button "Clear all pins" at bounding box center [705, 113] width 54 height 15
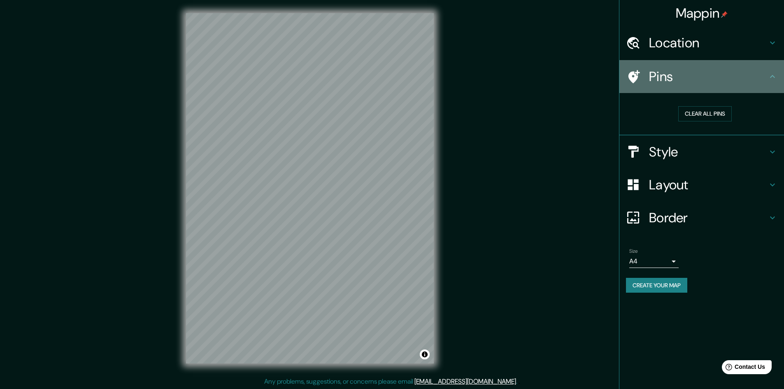
click at [686, 70] on h4 "Pins" at bounding box center [708, 76] width 119 height 16
click at [655, 74] on h4 "Pins" at bounding box center [708, 76] width 119 height 16
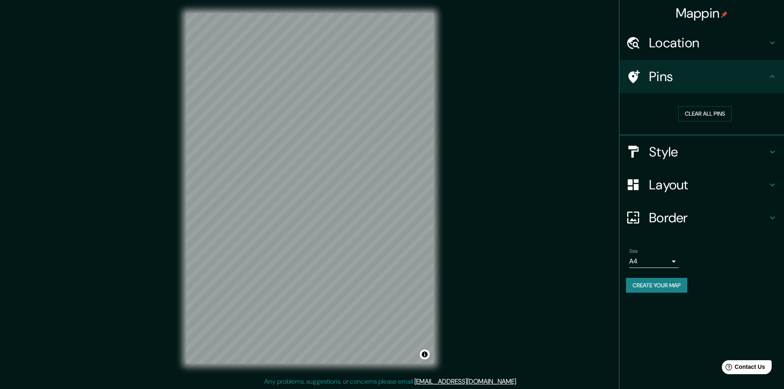
click at [375, 205] on div "Mappin Location [STREET_ADDRESS] Pins Clear all pins Style Layout Border Choose…" at bounding box center [392, 195] width 784 height 390
click at [668, 42] on h4 "Location" at bounding box center [708, 43] width 119 height 16
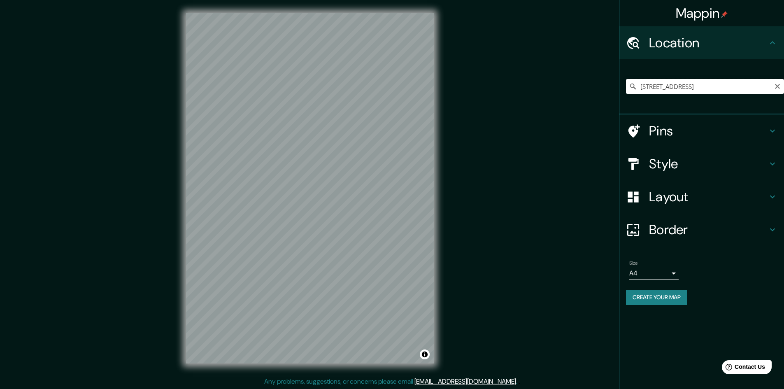
click at [737, 86] on input "[STREET_ADDRESS]" at bounding box center [705, 86] width 158 height 15
click at [770, 87] on input "[STREET_ADDRESS]" at bounding box center [705, 86] width 158 height 15
click at [715, 86] on input "[STREET_ADDRESS]" at bounding box center [705, 86] width 158 height 15
click at [713, 90] on input "[STREET_ADDRESS]" at bounding box center [705, 86] width 158 height 15
click at [692, 84] on input "[STREET_ADDRESS]" at bounding box center [705, 86] width 158 height 15
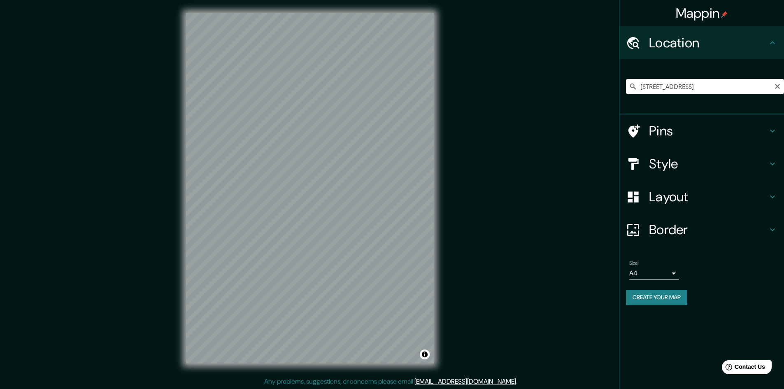
click at [695, 85] on input "[STREET_ADDRESS]" at bounding box center [705, 86] width 158 height 15
click at [670, 130] on h4 "Pins" at bounding box center [708, 131] width 119 height 16
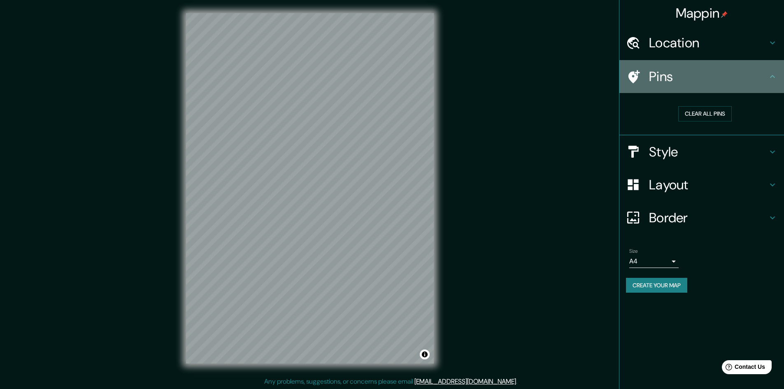
drag, startPoint x: 625, startPoint y: 70, endPoint x: 635, endPoint y: 75, distance: 11.8
click at [627, 72] on div "Pins" at bounding box center [702, 76] width 165 height 33
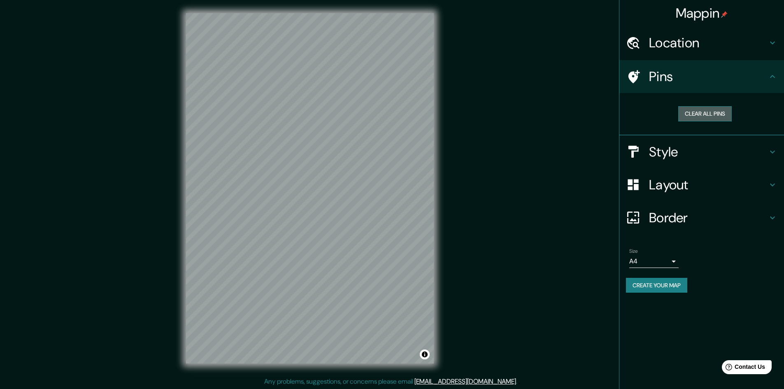
click at [717, 110] on button "Clear all pins" at bounding box center [705, 113] width 54 height 15
click at [717, 109] on button "Clear all pins" at bounding box center [705, 113] width 54 height 15
drag, startPoint x: 717, startPoint y: 110, endPoint x: 524, endPoint y: 163, distance: 200.1
click at [715, 111] on button "Clear all pins" at bounding box center [705, 113] width 54 height 15
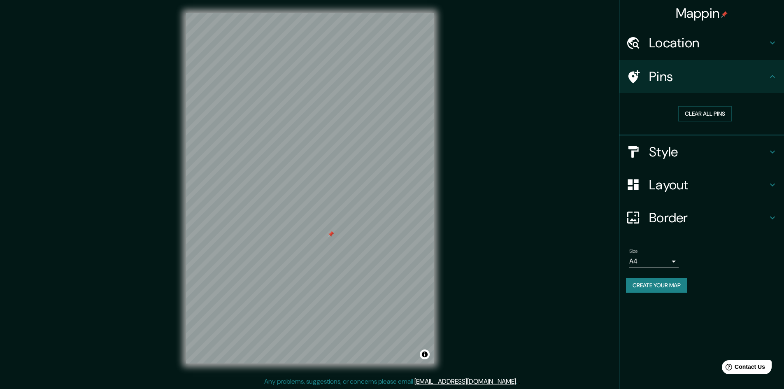
click at [330, 233] on div at bounding box center [331, 234] width 7 height 7
click at [683, 82] on h4 "Pins" at bounding box center [708, 76] width 119 height 16
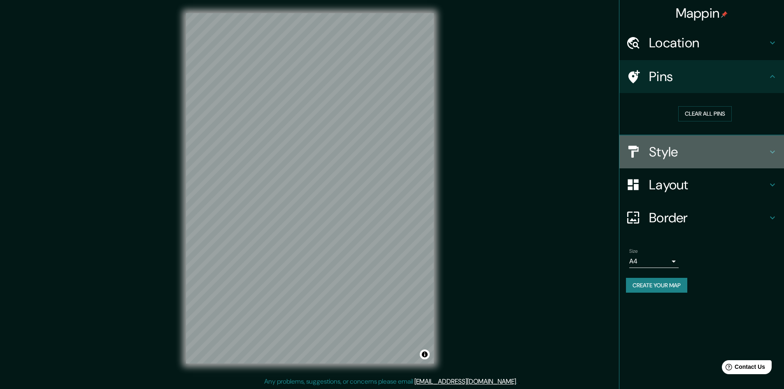
click at [685, 168] on div "Style" at bounding box center [702, 151] width 165 height 33
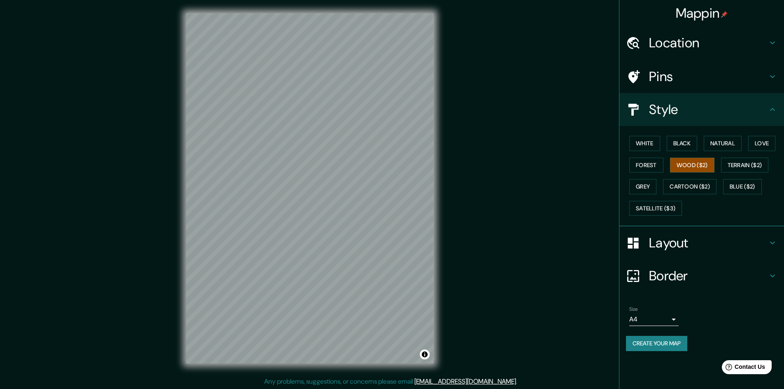
click at [670, 83] on h4 "Pins" at bounding box center [708, 76] width 119 height 16
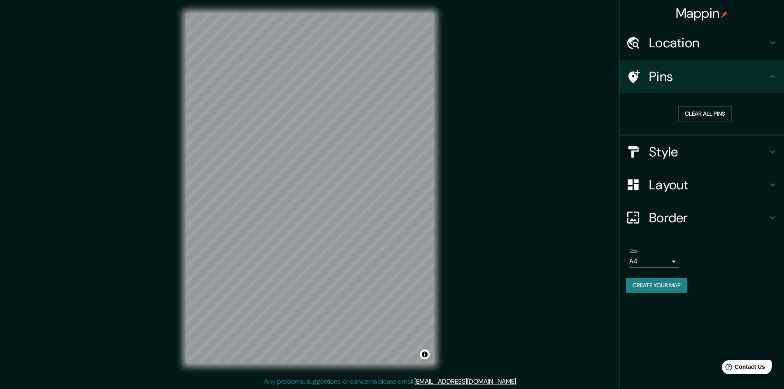
click at [670, 83] on h4 "Pins" at bounding box center [708, 76] width 119 height 16
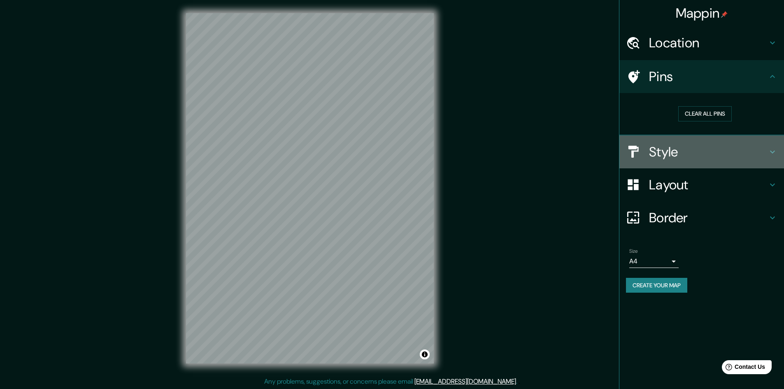
click at [675, 158] on h4 "Style" at bounding box center [708, 152] width 119 height 16
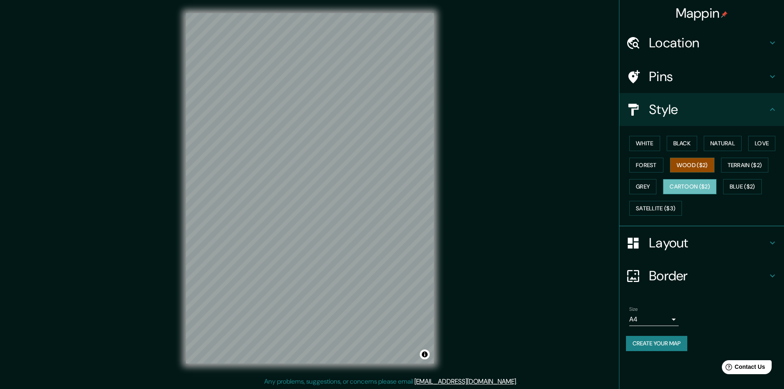
click at [699, 189] on button "Cartoon ($2)" at bounding box center [690, 186] width 54 height 15
click at [695, 170] on button "Wood ($2)" at bounding box center [692, 165] width 44 height 15
click at [681, 189] on button "Cartoon ($2)" at bounding box center [690, 186] width 54 height 15
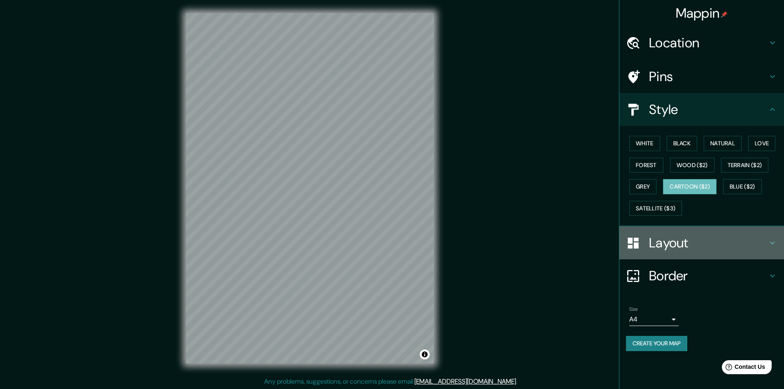
click at [638, 243] on icon at bounding box center [633, 243] width 11 height 11
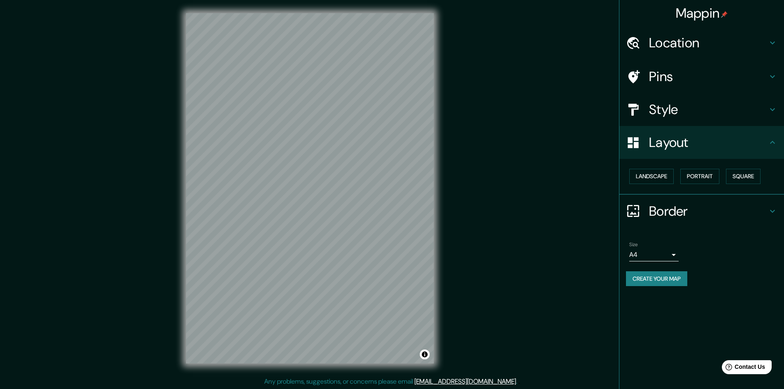
click at [643, 210] on div at bounding box center [637, 211] width 23 height 14
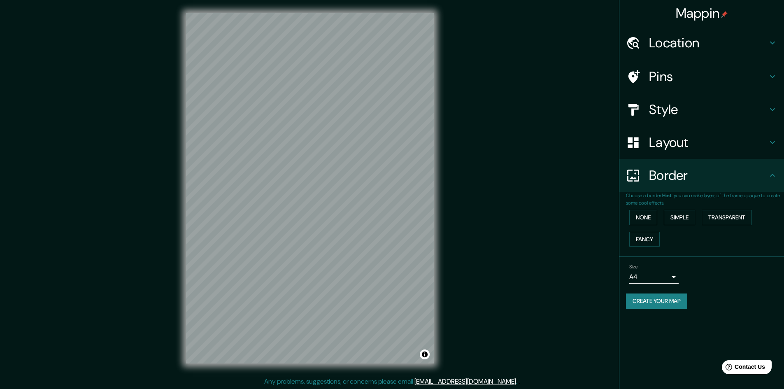
click at [653, 147] on h4 "Layout" at bounding box center [708, 142] width 119 height 16
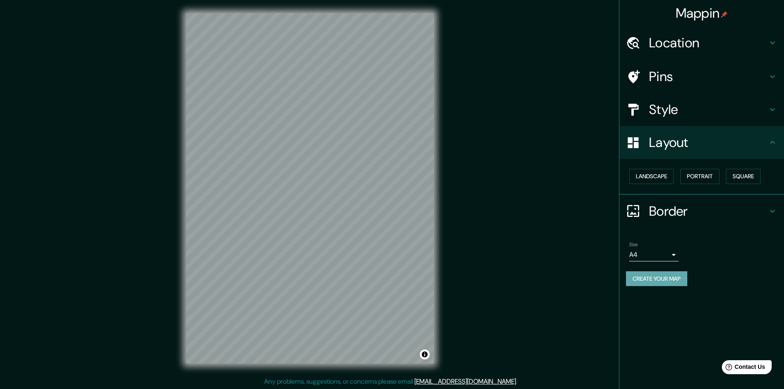
click at [641, 276] on button "Create your map" at bounding box center [656, 278] width 61 height 15
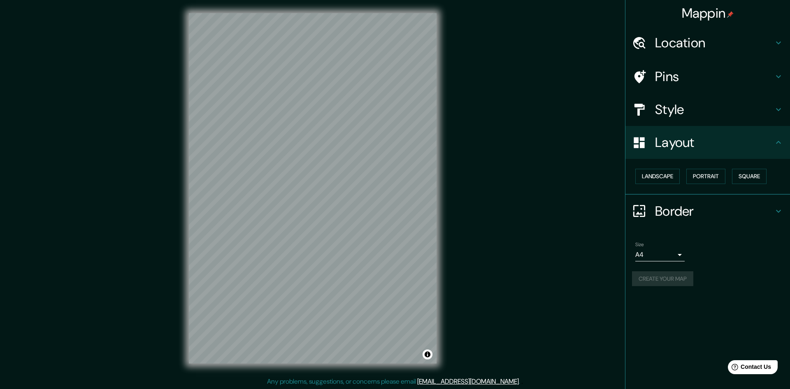
click at [664, 256] on body "Mappin Location [STREET_ADDRESS] Pins Style Layout Landscape Portrait Square Bo…" at bounding box center [395, 194] width 790 height 389
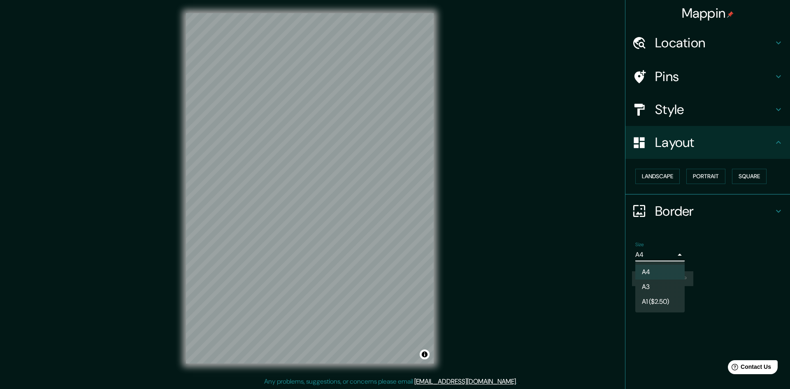
click at [672, 287] on li "A3" at bounding box center [660, 287] width 49 height 15
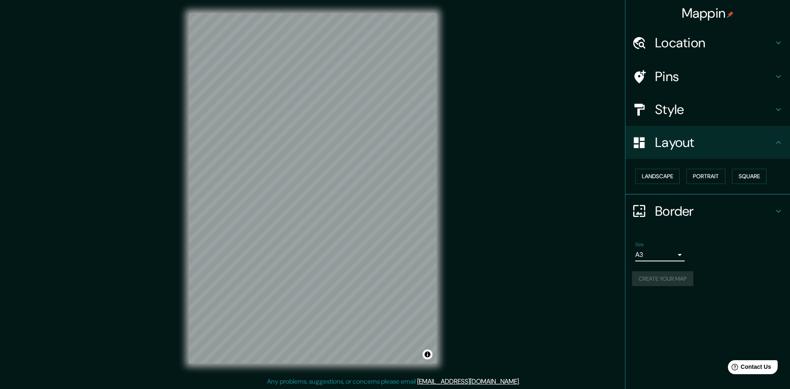
click at [667, 252] on body "Mappin Location [STREET_ADDRESS] Pins Style Layout Landscape Portrait Square Bo…" at bounding box center [395, 194] width 790 height 389
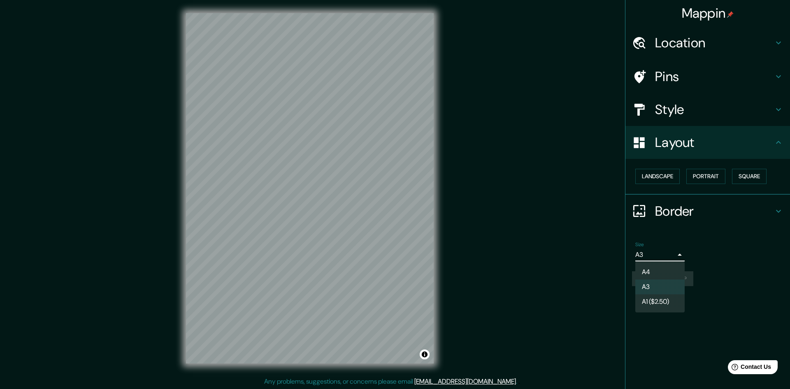
click at [668, 253] on div at bounding box center [395, 194] width 790 height 389
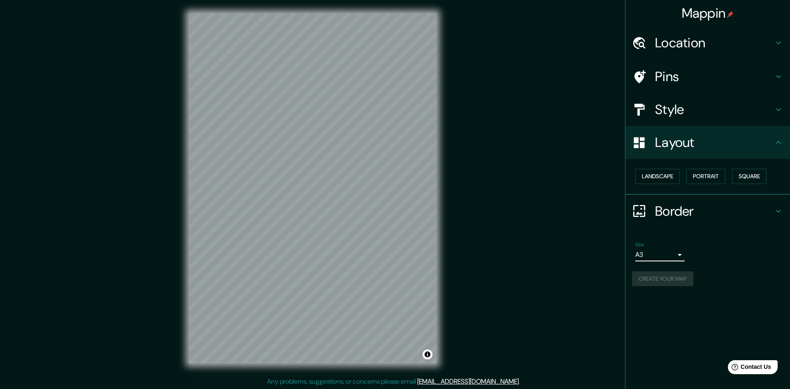
click at [671, 255] on body "Mappin Location [STREET_ADDRESS] Pins Style Layout Landscape Portrait Square Bo…" at bounding box center [395, 194] width 790 height 389
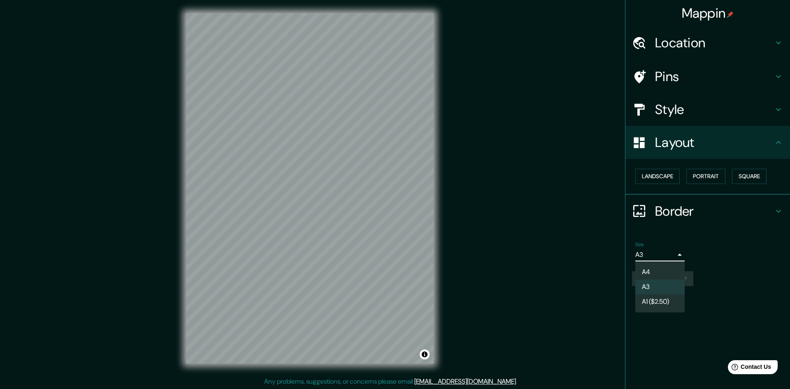
click at [671, 270] on li "A4" at bounding box center [660, 272] width 49 height 15
type input "single"
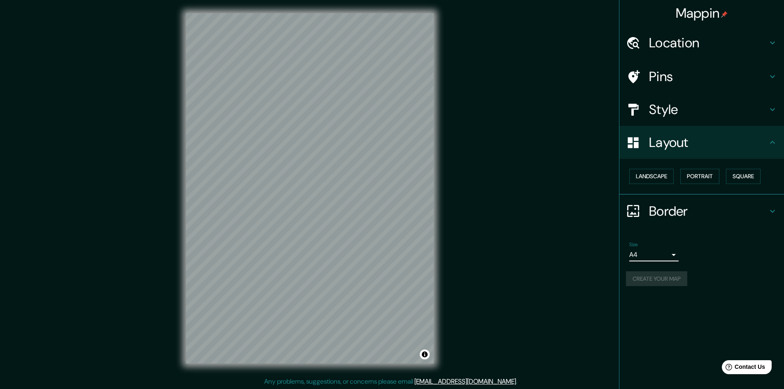
click at [678, 280] on div "Create your map" at bounding box center [702, 278] width 152 height 15
